Goal: Task Accomplishment & Management: Use online tool/utility

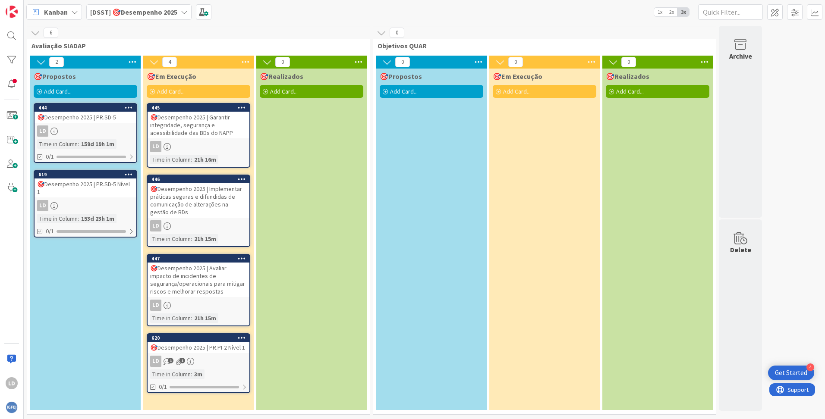
click at [195, 125] on div "🎯Desempenho 2025 | Garantir integridade, segurança e acessibilidade das BDs do …" at bounding box center [199, 125] width 102 height 27
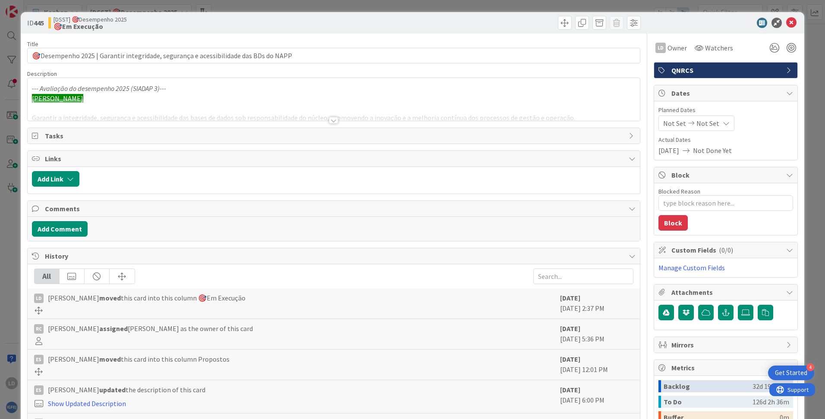
click at [329, 120] on div at bounding box center [333, 120] width 9 height 7
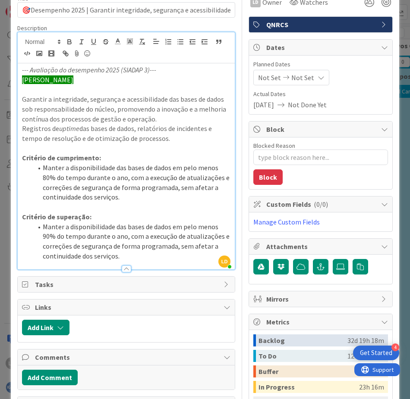
scroll to position [86, 0]
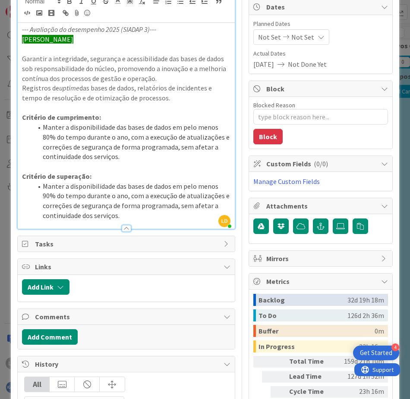
click at [130, 141] on li "Manter a disponibilidade das bases de dados em pelo menos 80% do tempo durante …" at bounding box center [131, 142] width 198 height 39
click at [131, 161] on li "Manter a disponibilidade das bases de dados em pelo menos 80% do tempo durante …" at bounding box center [131, 142] width 198 height 39
click at [125, 175] on p "Critério de superação:" at bounding box center [126, 177] width 208 height 10
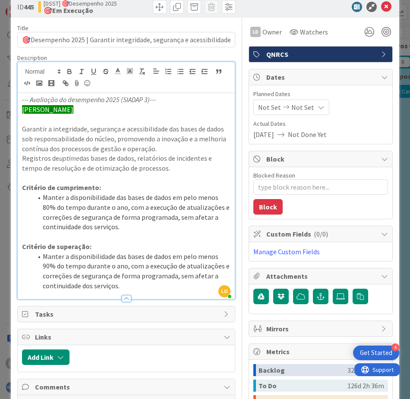
scroll to position [0, 0]
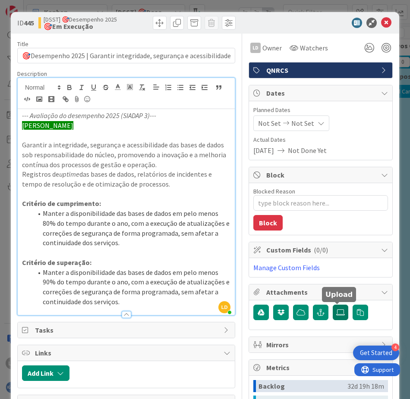
click at [338, 313] on icon at bounding box center [340, 312] width 9 height 7
click at [333, 305] on input "file" at bounding box center [333, 305] width 0 height 0
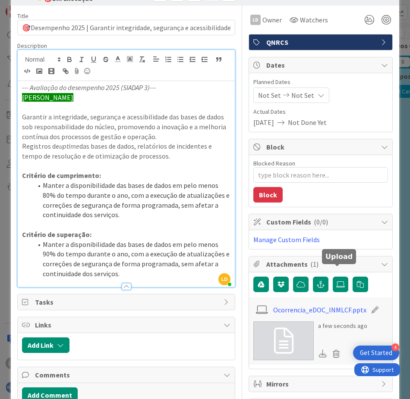
scroll to position [43, 0]
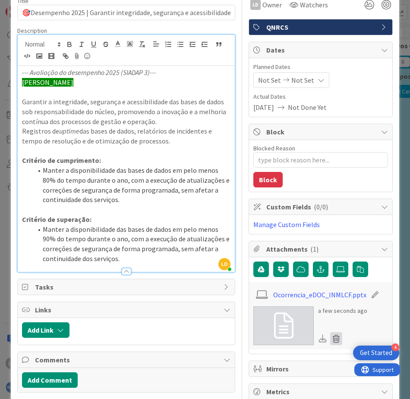
click at [332, 340] on icon at bounding box center [336, 339] width 12 height 13
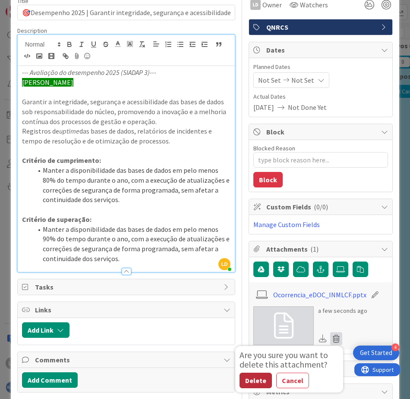
click at [255, 381] on button "Delete" at bounding box center [255, 381] width 32 height 16
type textarea "x"
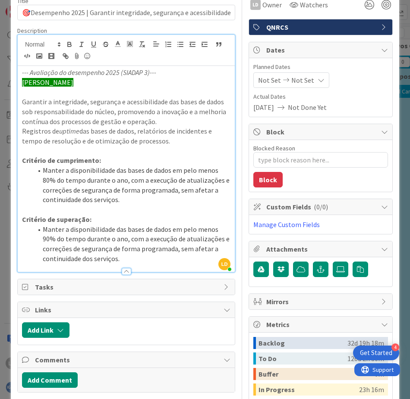
click at [167, 206] on p at bounding box center [126, 210] width 208 height 10
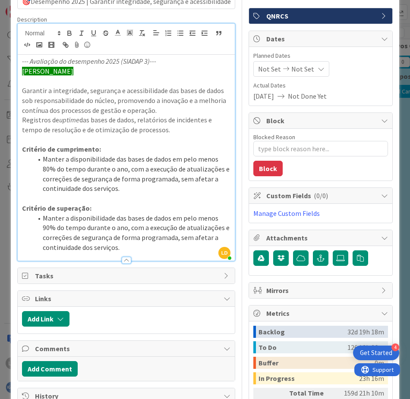
scroll to position [0, 0]
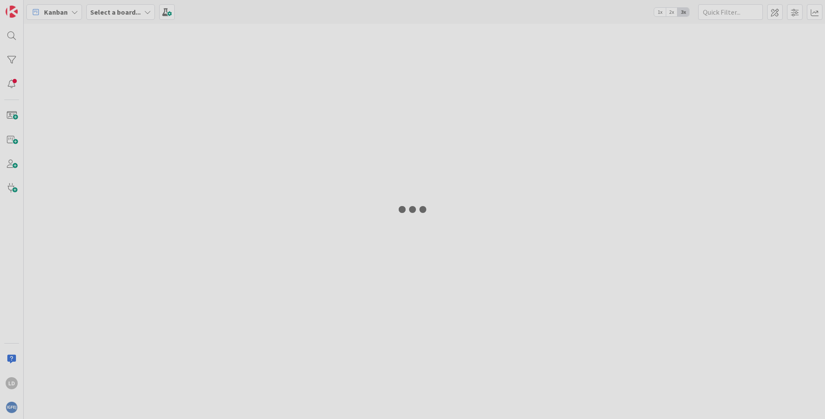
type input "citius"
